Goal: Task Accomplishment & Management: Complete application form

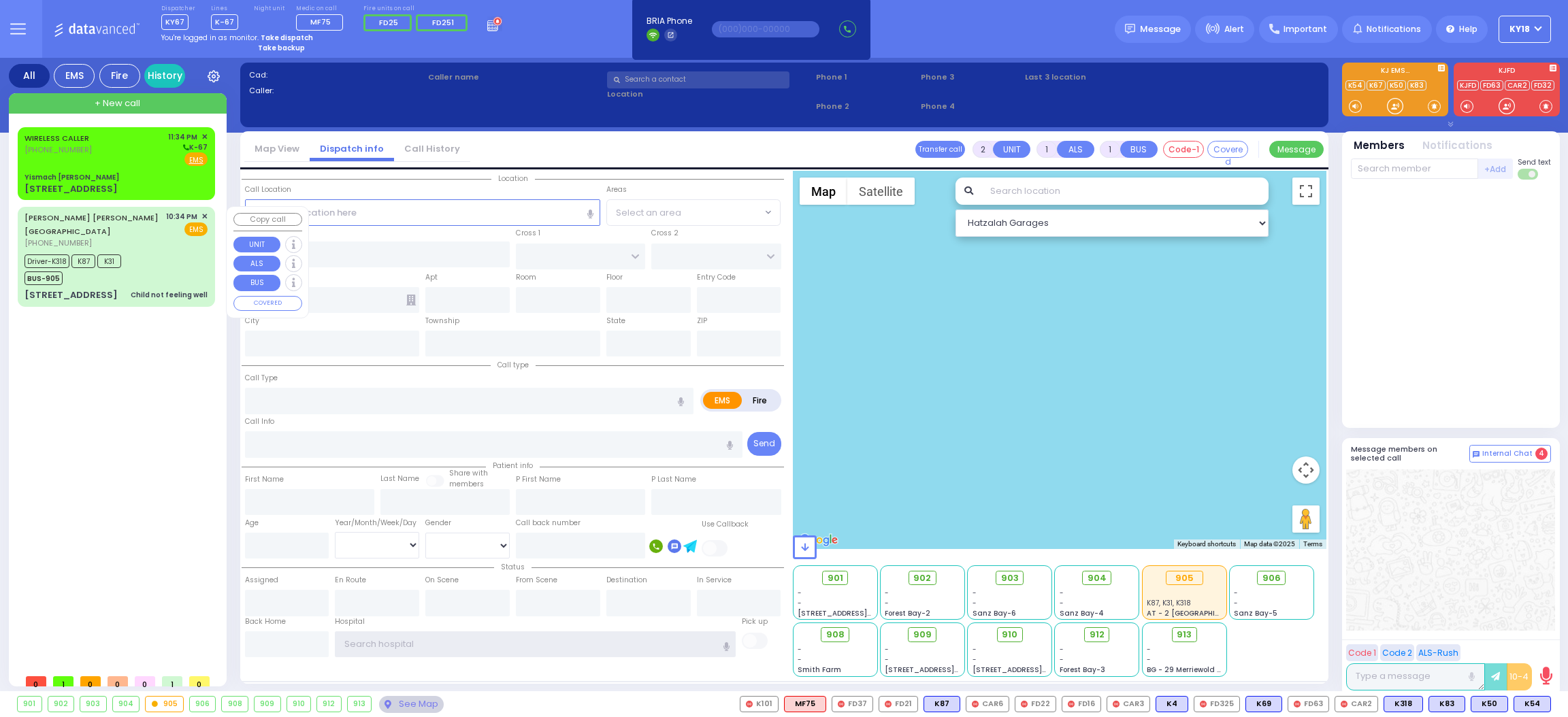
type input "Ky18"
click at [153, 256] on div "Driver-K318 K87 K31 BUS-905" at bounding box center [115, 268] width 183 height 34
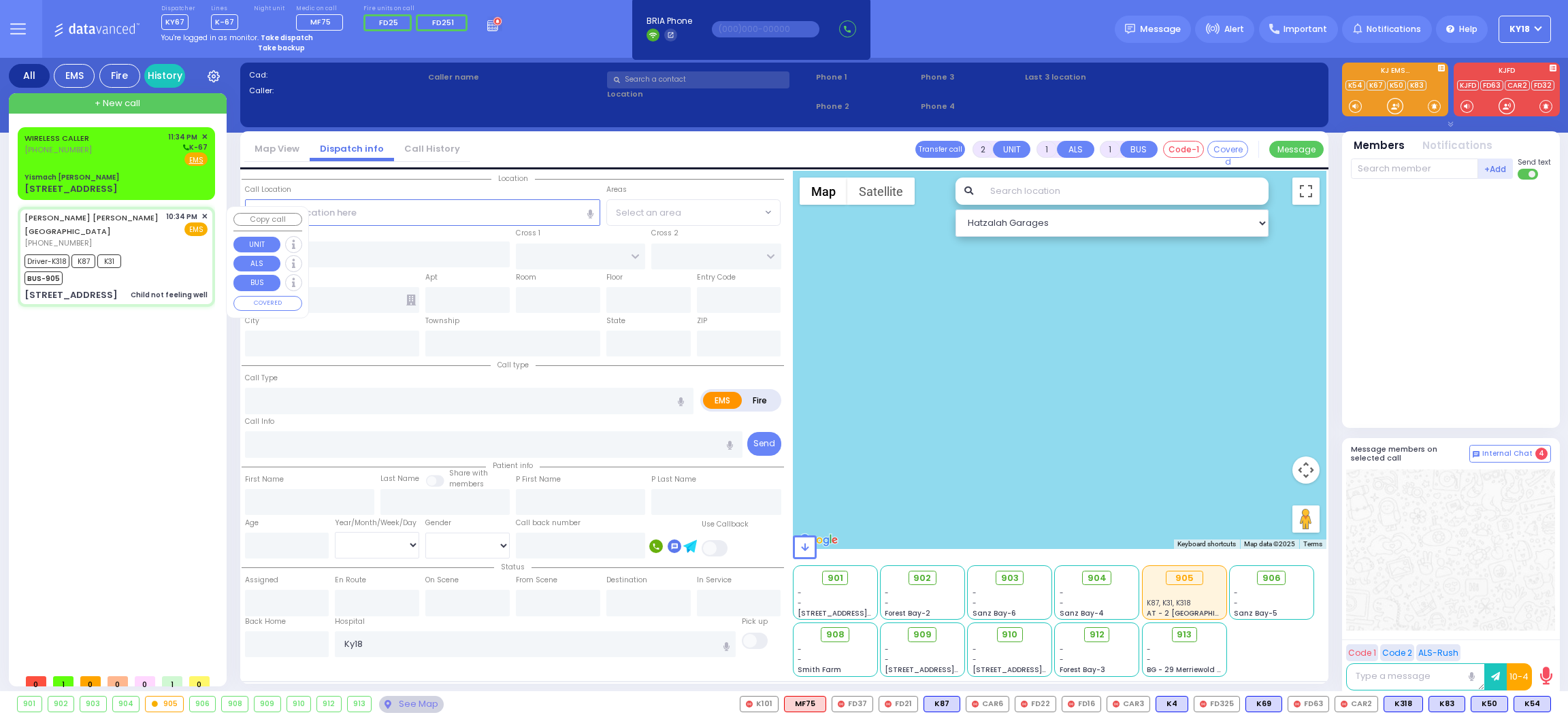
type input "6"
select select
type input "Child not feeling well"
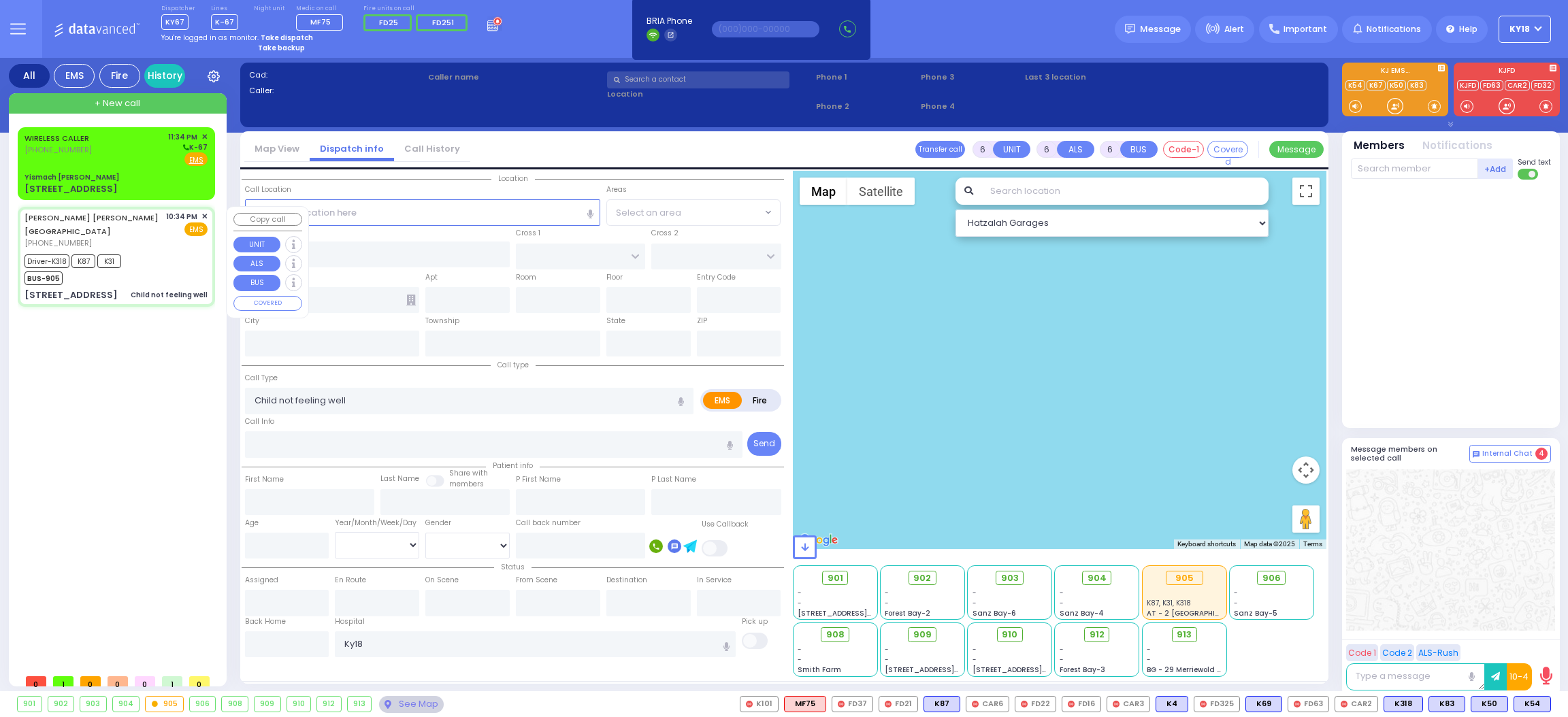
radio input "true"
type input "[PERSON_NAME] [PERSON_NAME]"
type input "[PERSON_NAME]"
type input "Leah"
type input "[PERSON_NAME]"
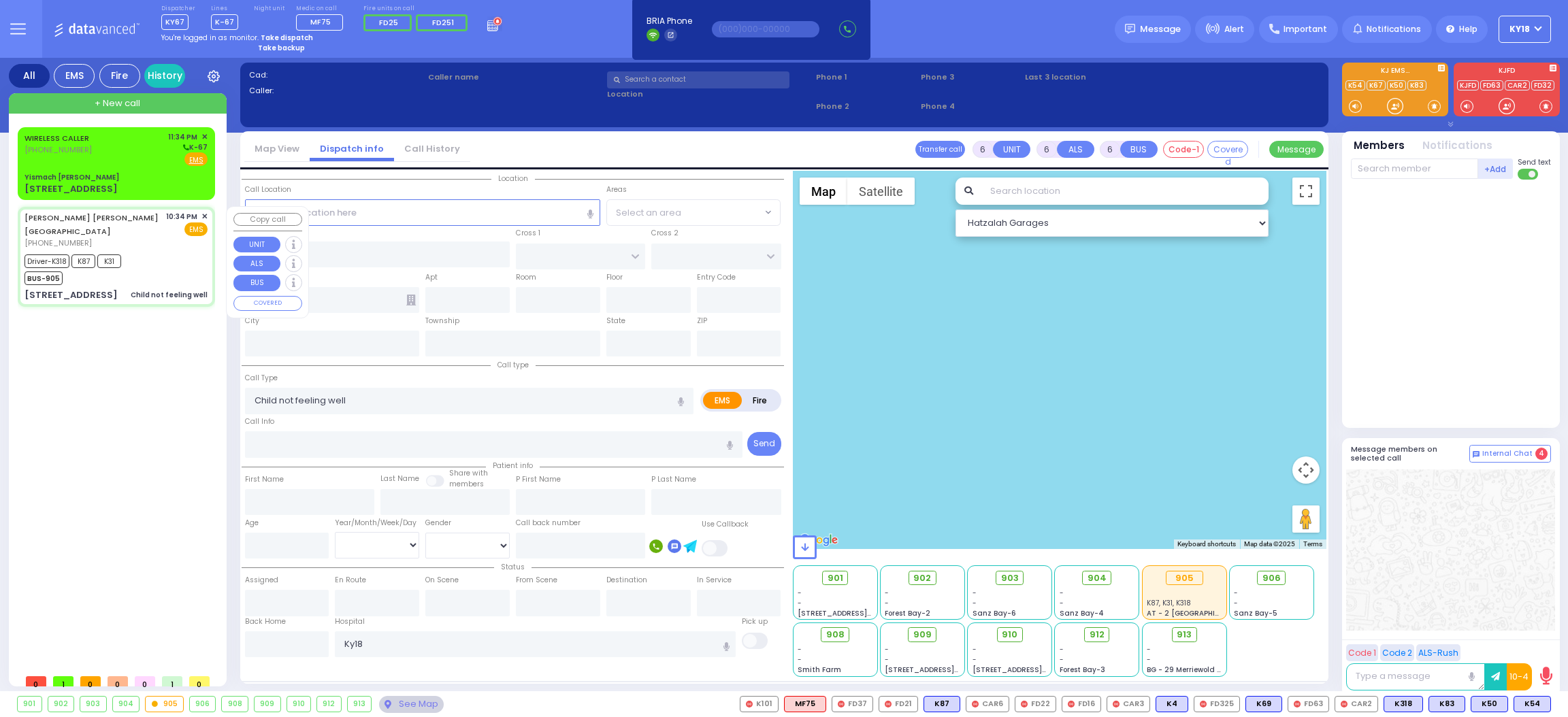
type input "1"
select select "Year"
select select "[DEMOGRAPHIC_DATA]"
type input "22:34"
type input "22:37"
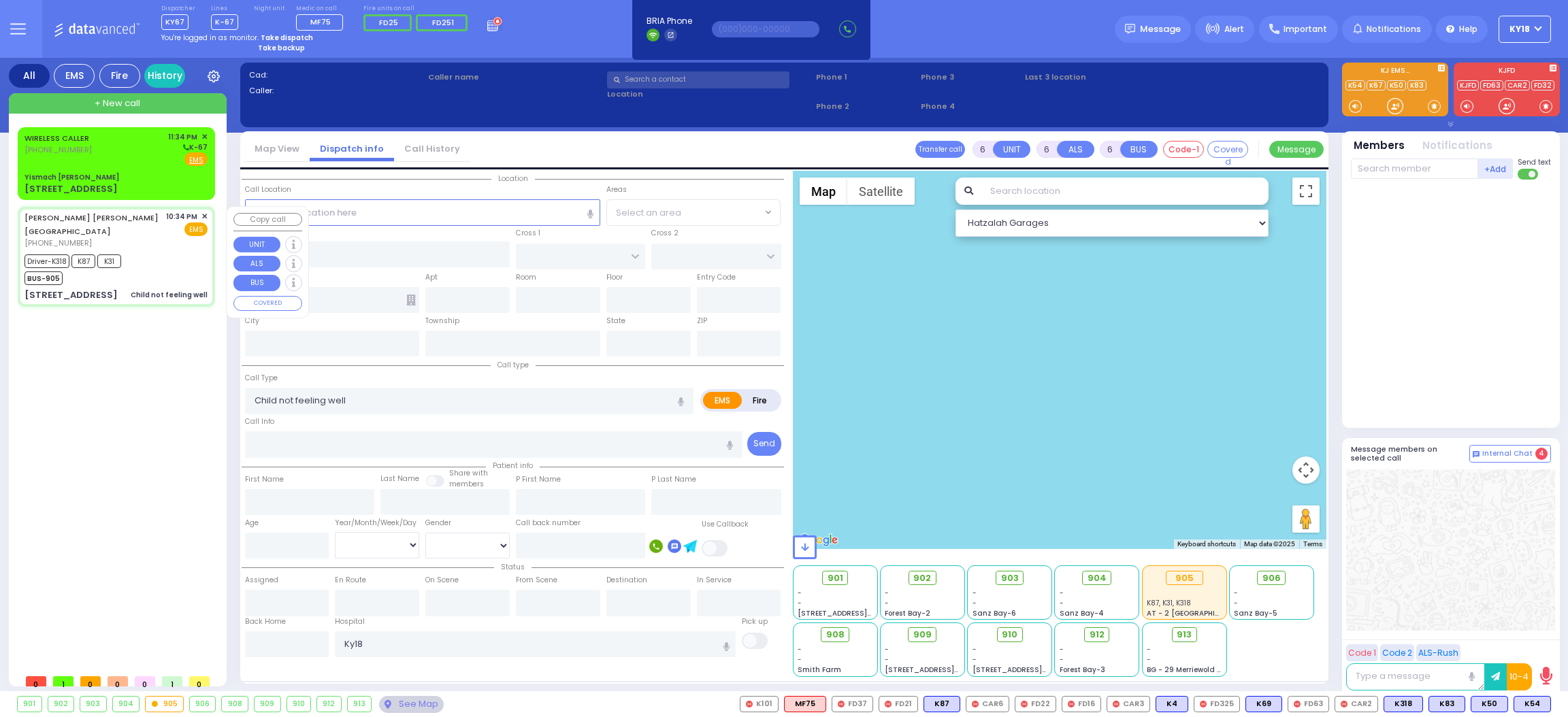
type input "22:40"
type input "23:14"
type input "[GEOGRAPHIC_DATA]"
select select "Hatzalah Garages"
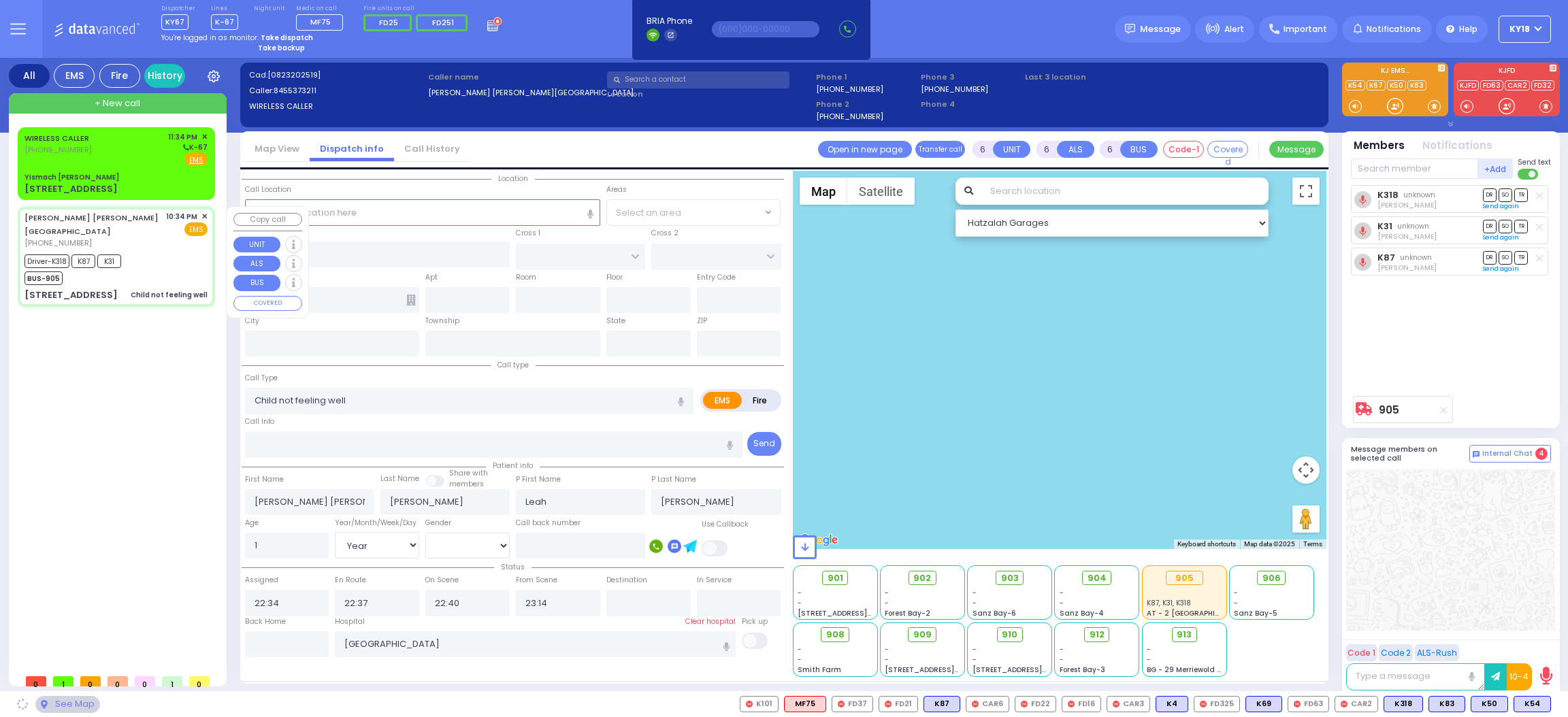
type input "NICKLESBURG RD"
type input "KRAKOW BLVD"
type input "2 TZFAS RD"
type input "202"
type input "[PERSON_NAME]"
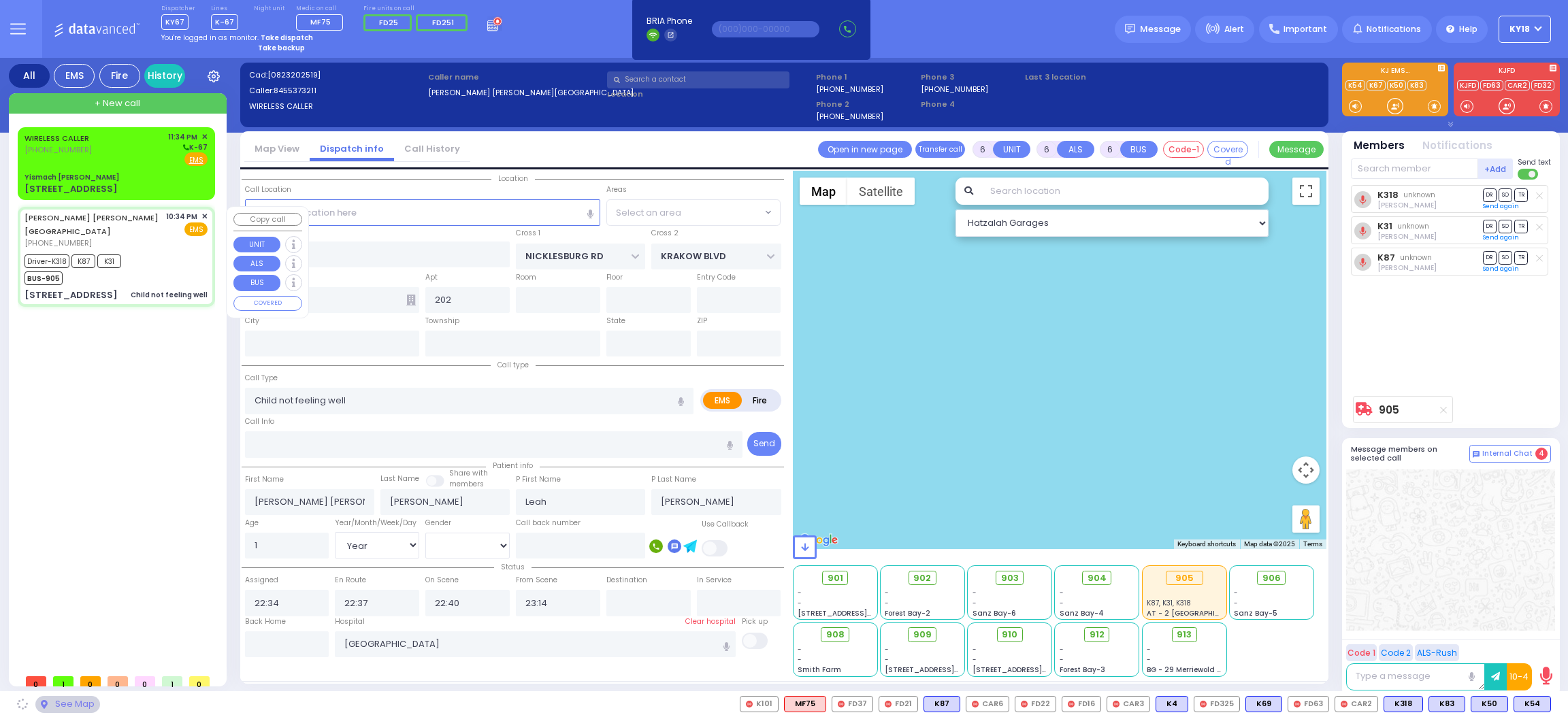
type input "[US_STATE]"
type input "10950"
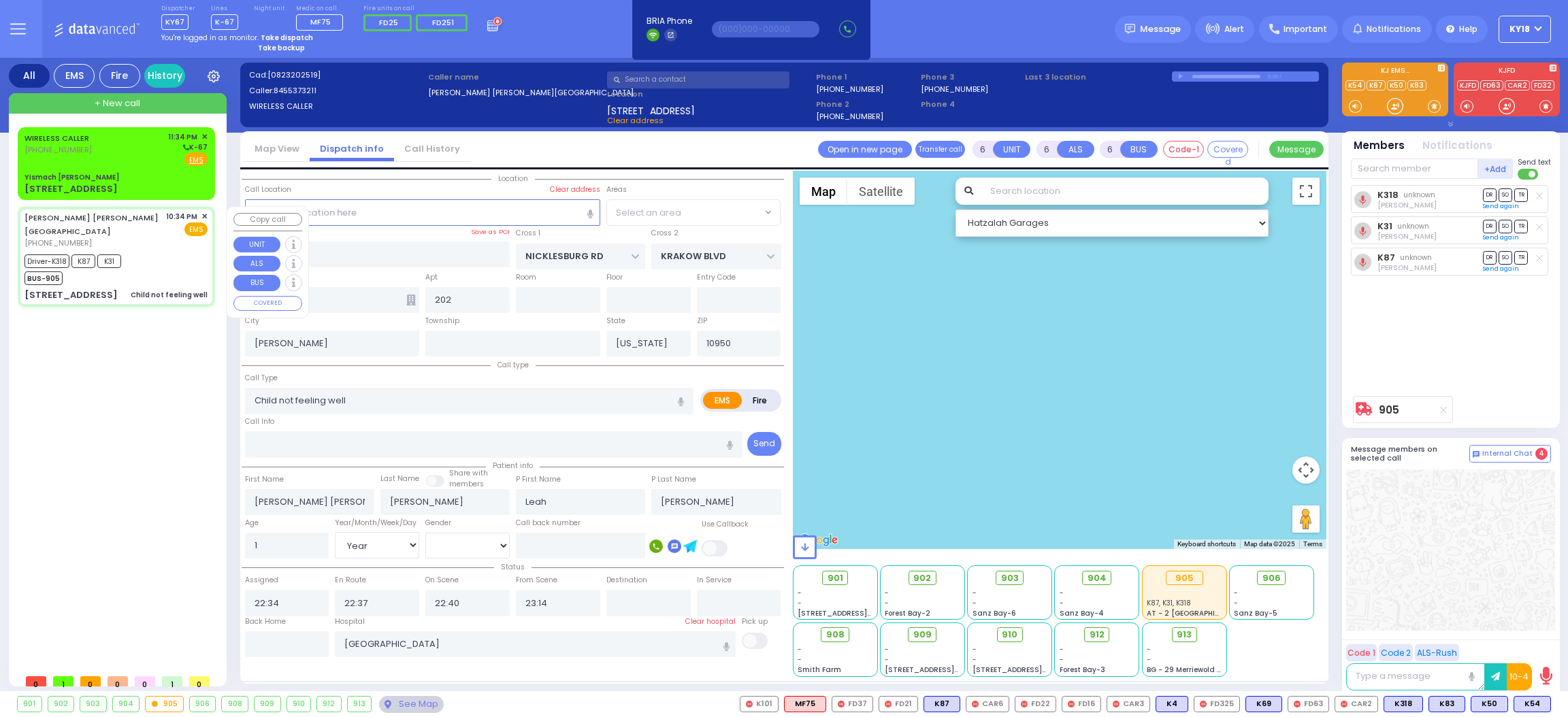
select select "ATZEI TAMURIM"
